Goal: Task Accomplishment & Management: Use online tool/utility

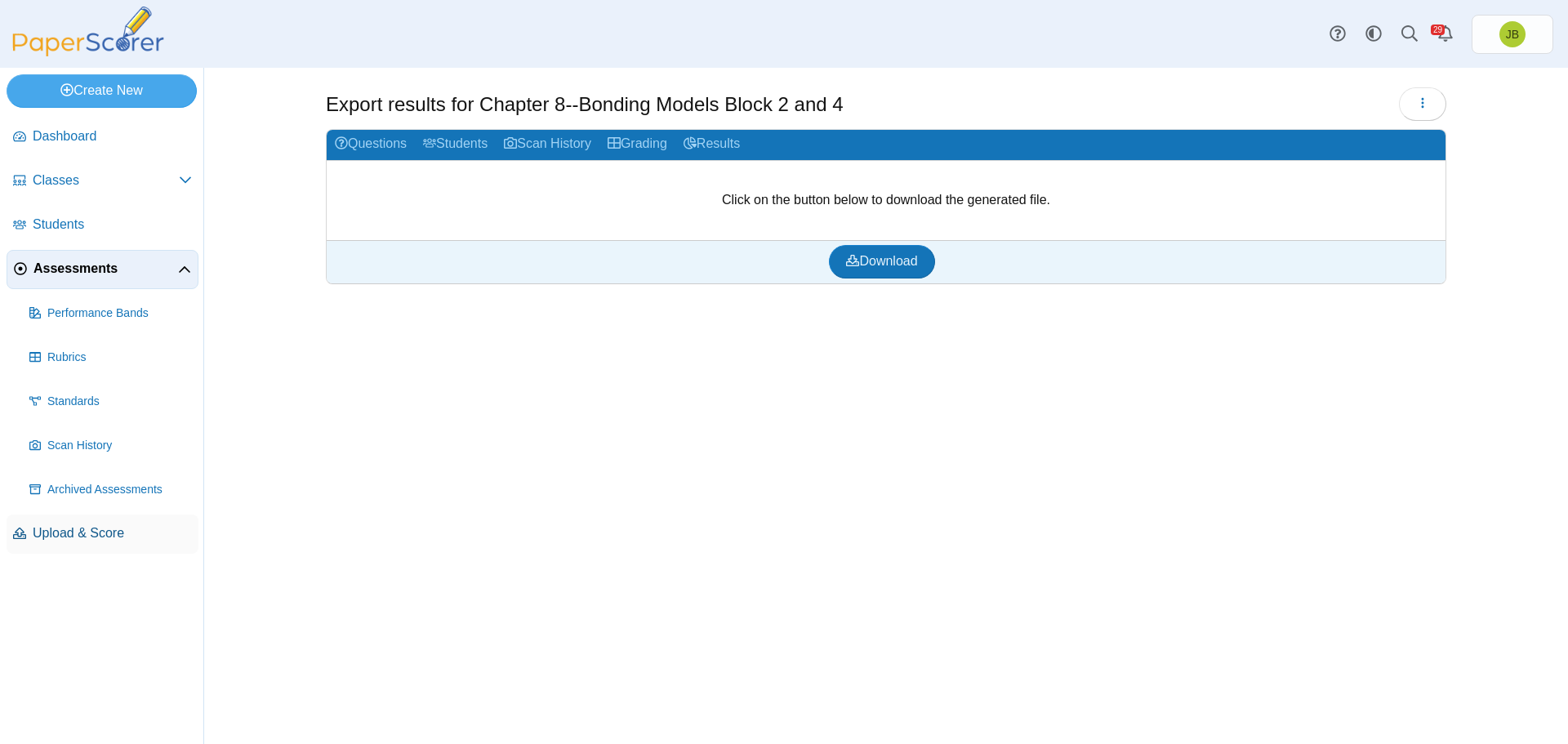
click at [69, 537] on span "Upload & Score" at bounding box center [112, 533] width 159 height 18
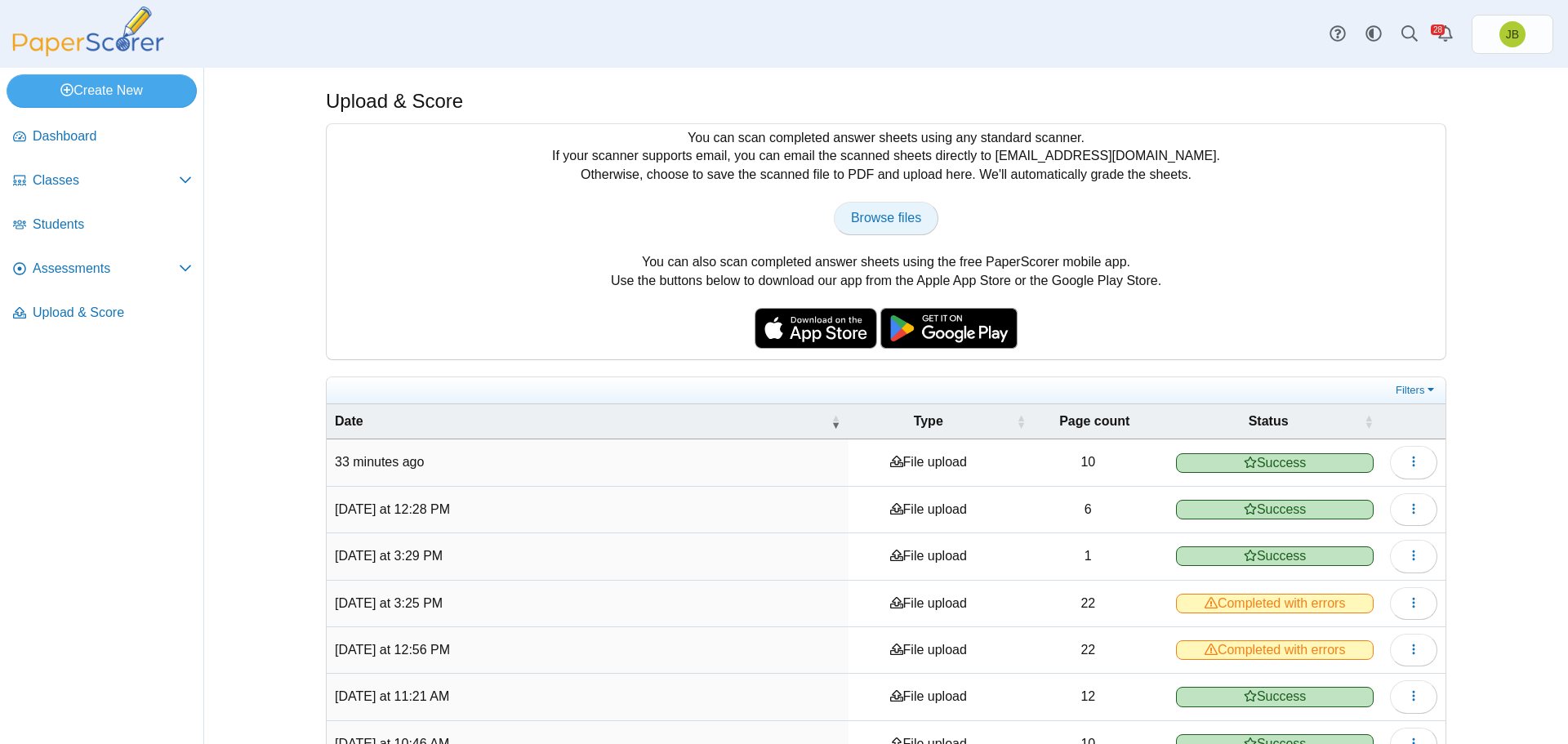
click at [859, 222] on span "Browse files" at bounding box center [885, 218] width 70 height 14
type input "**********"
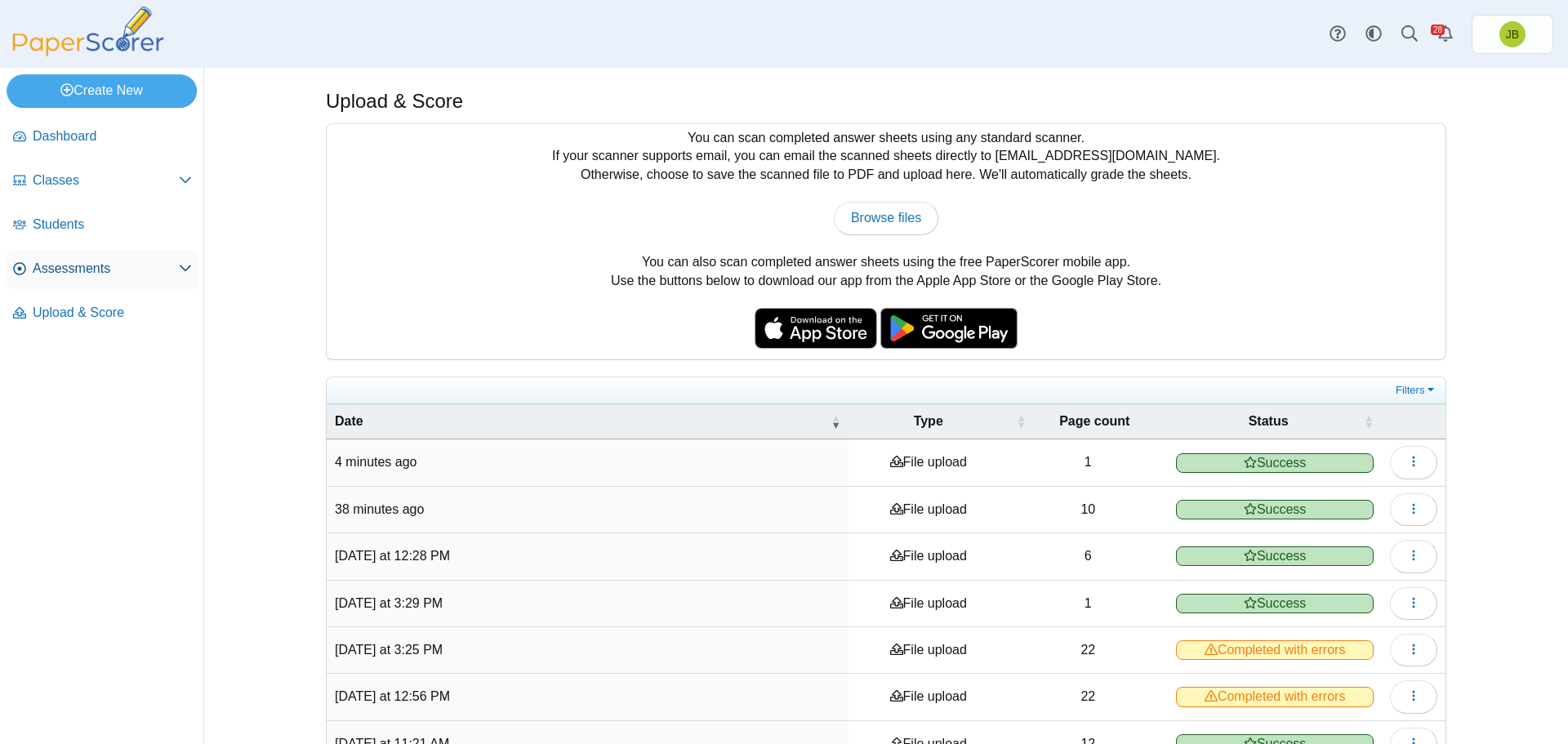
click at [66, 269] on span "Assessments" at bounding box center [105, 268] width 146 height 18
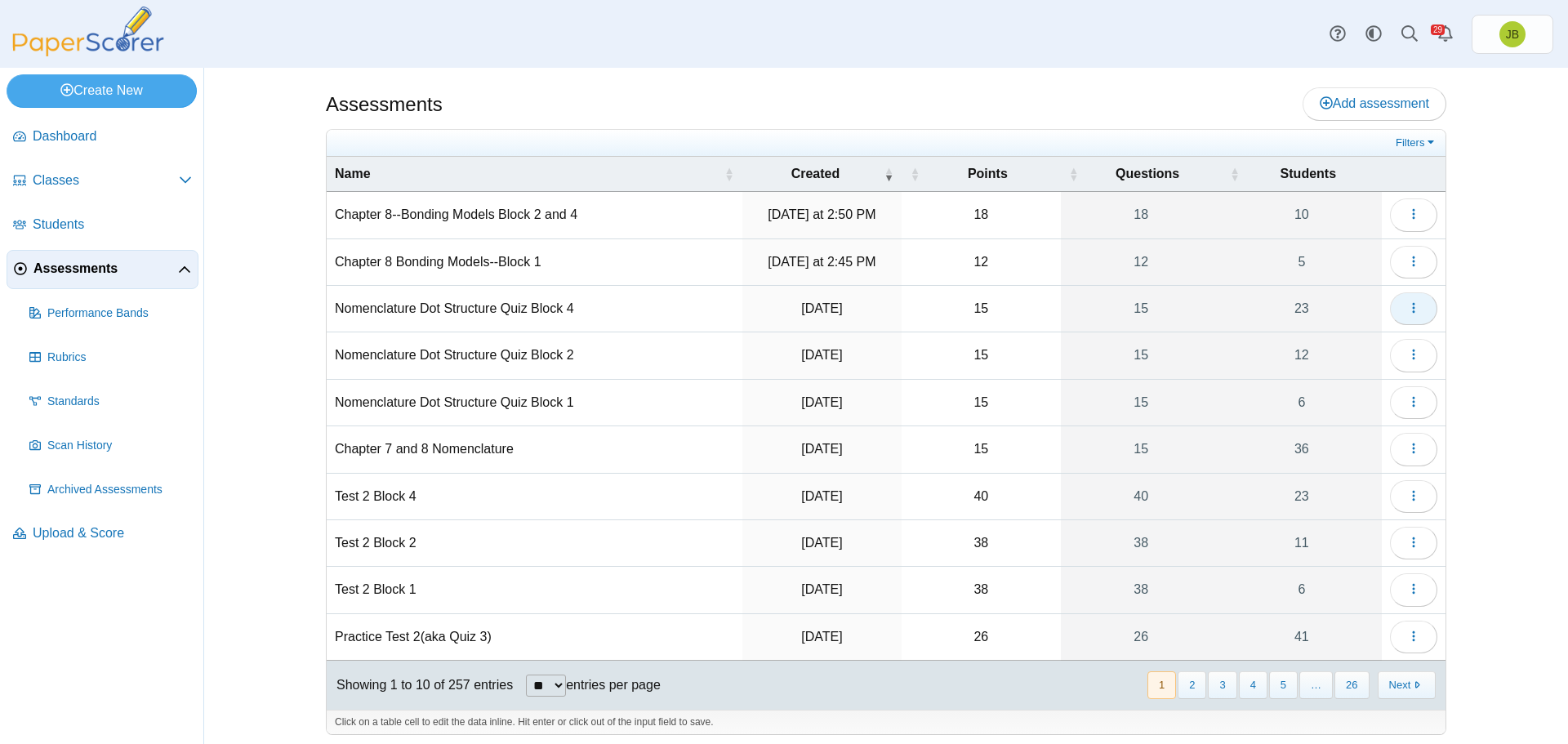
click at [1414, 309] on button "button" at bounding box center [1413, 309] width 47 height 33
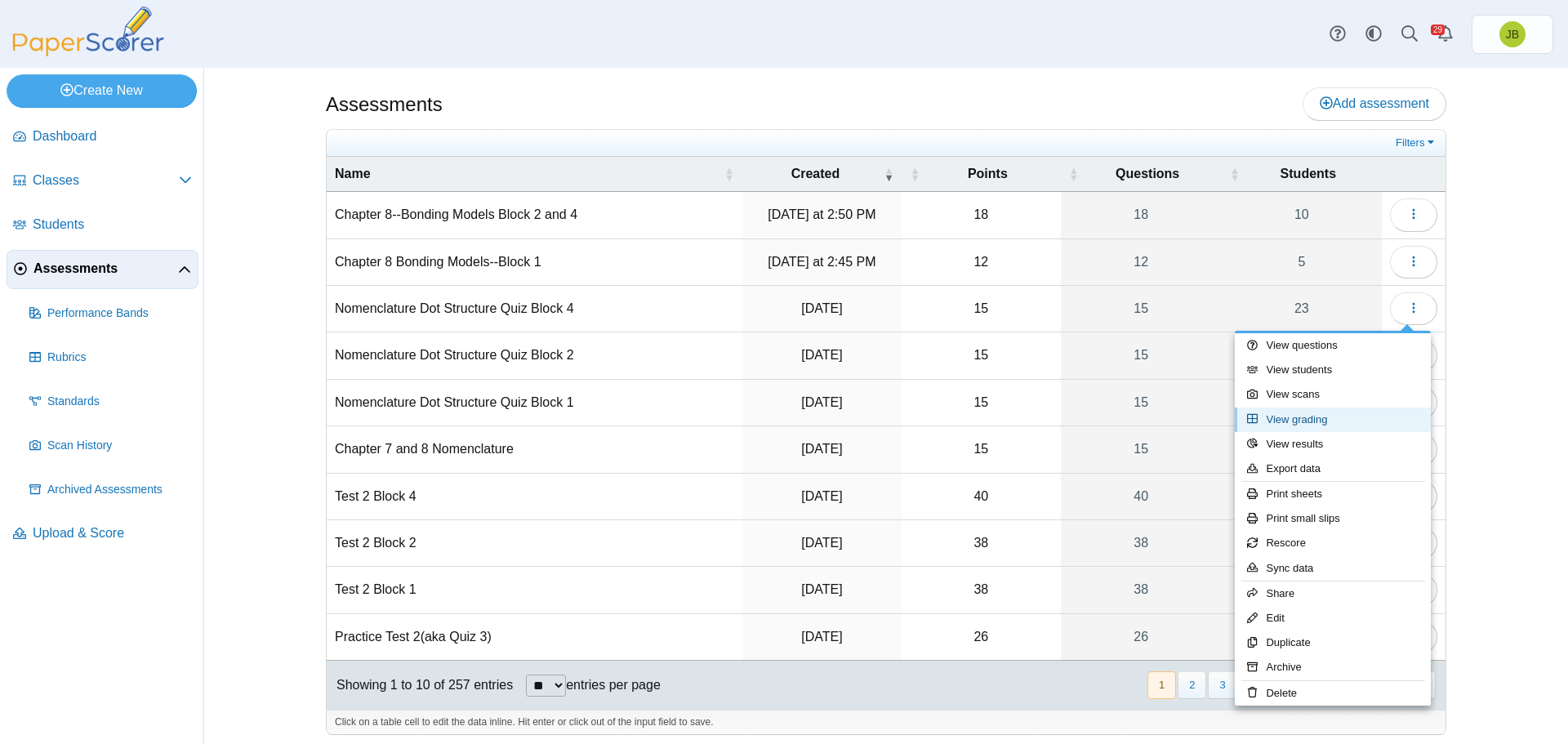
click at [1300, 426] on link "View grading" at bounding box center [1332, 419] width 196 height 24
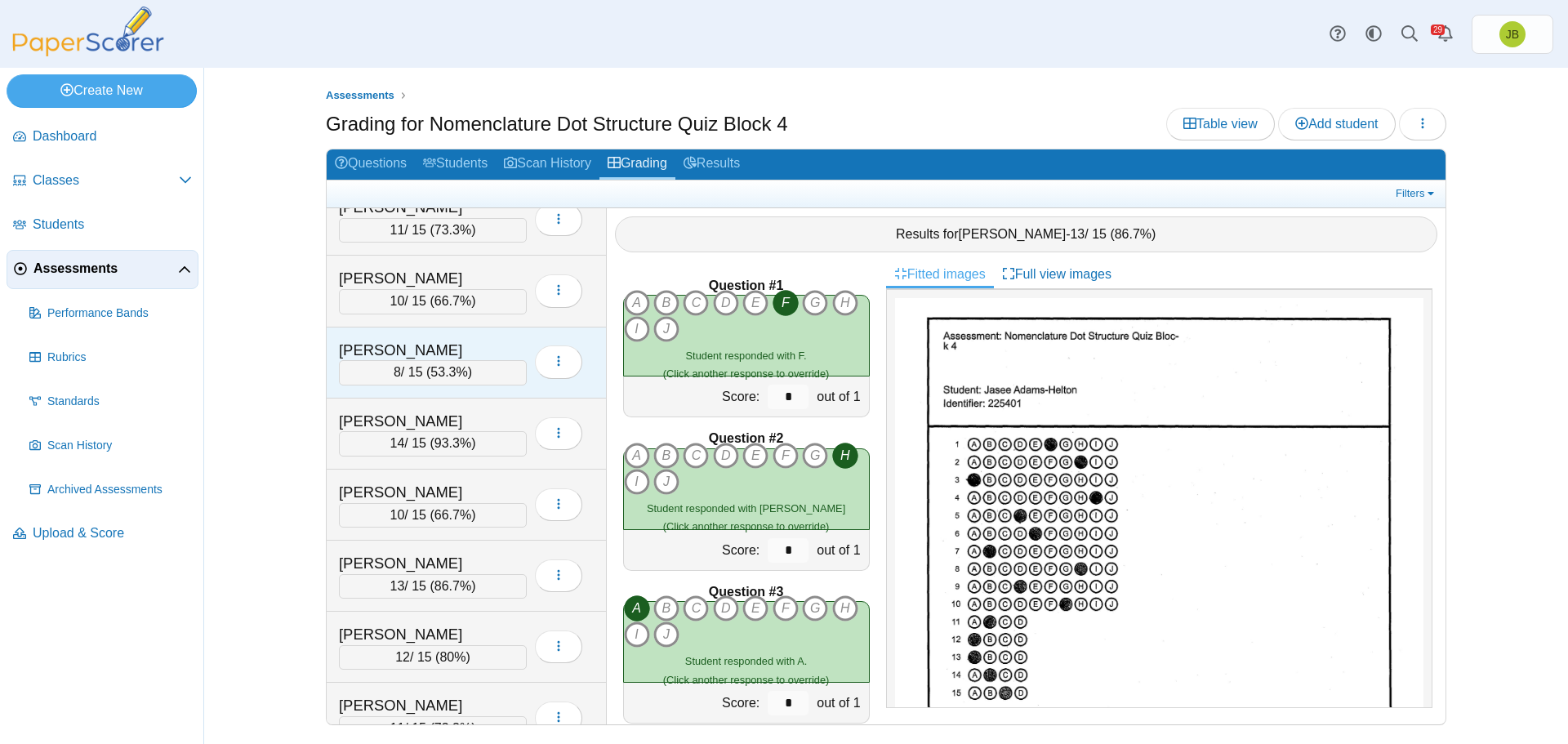
scroll to position [817, 0]
